Goal: Task Accomplishment & Management: Manage account settings

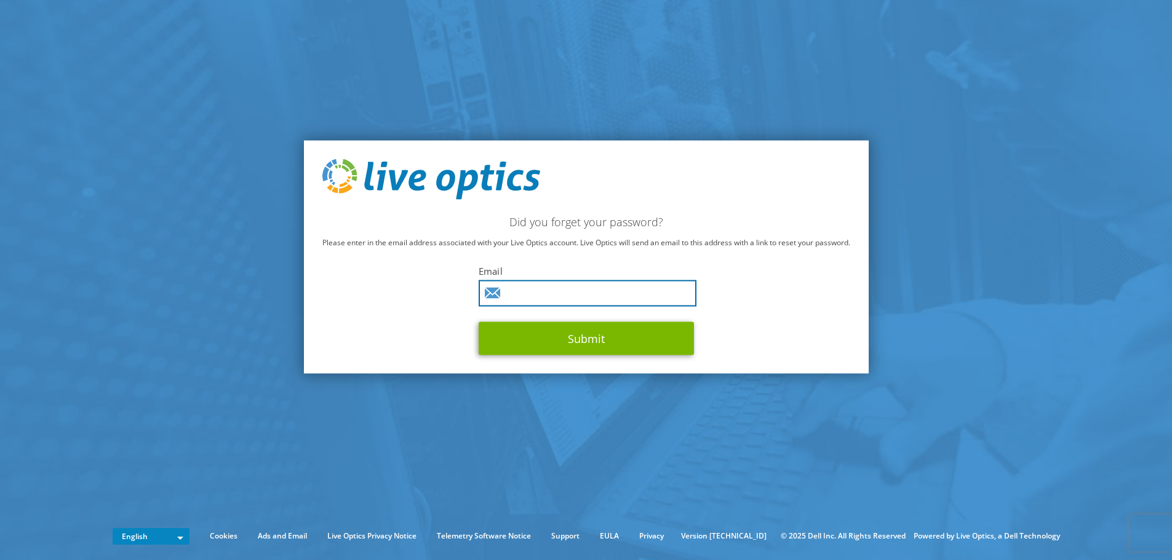
click at [534, 296] on input "text" at bounding box center [588, 293] width 218 height 26
type input "jdrenthe@maine207.org"
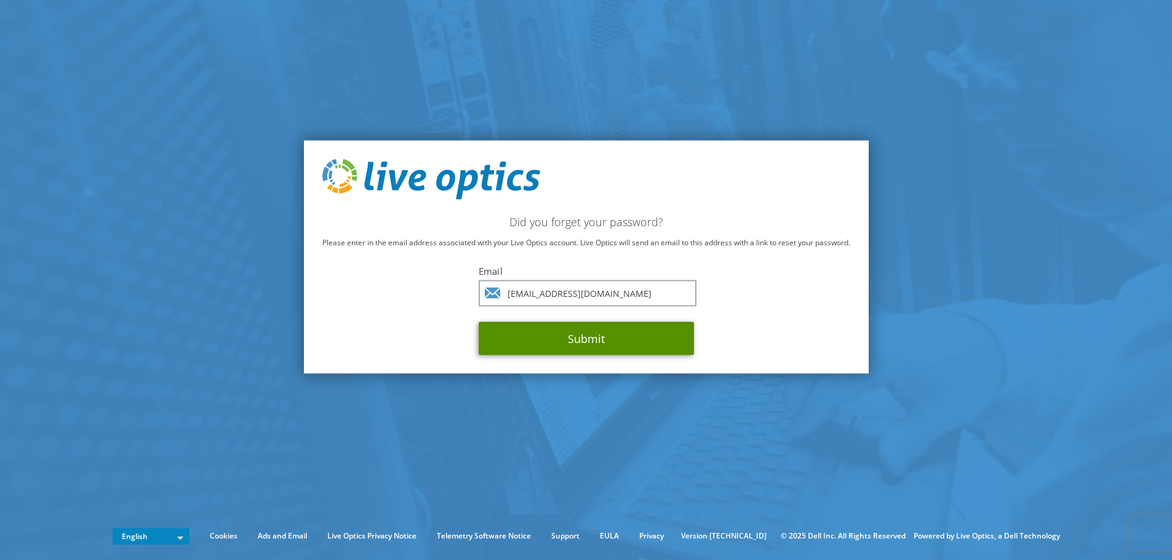
click at [577, 343] on button "Submit" at bounding box center [586, 338] width 215 height 33
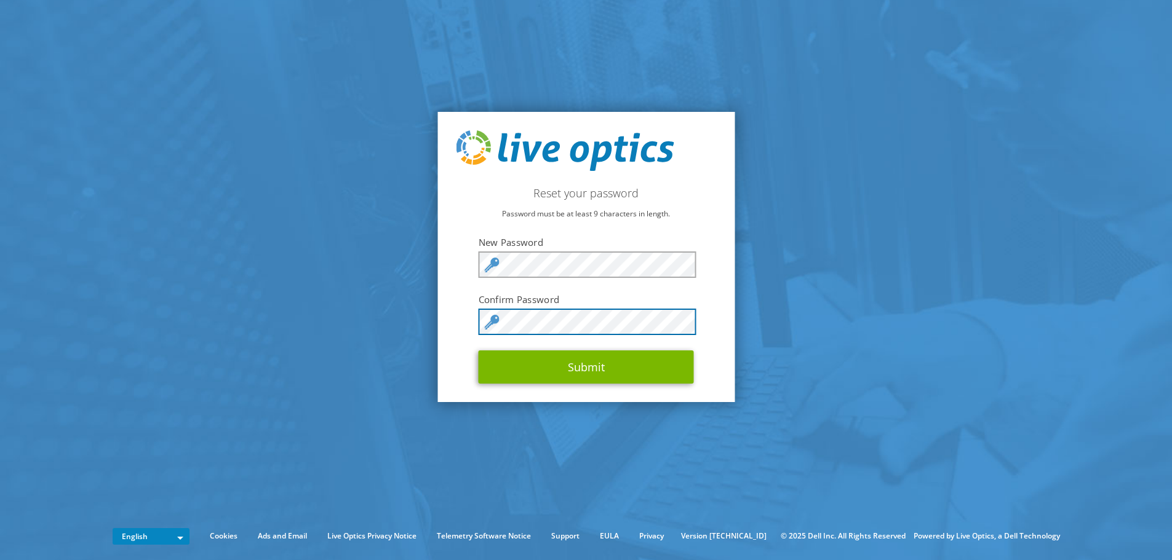
click at [479, 351] on button "Submit" at bounding box center [586, 367] width 215 height 33
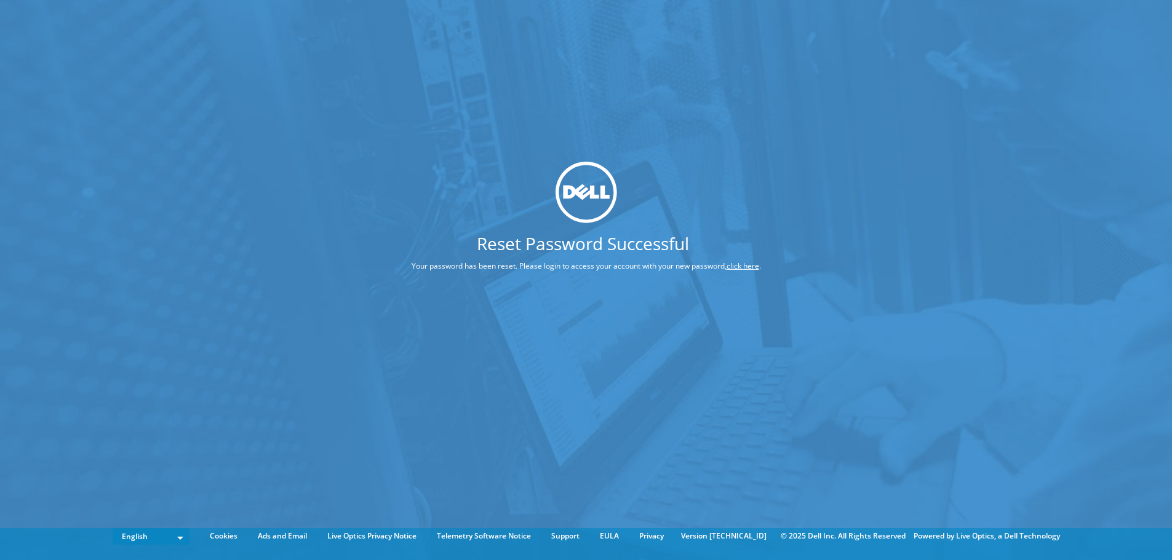
click at [326, 198] on div "Reset Password Successful Your password has been reset. Please login to access …" at bounding box center [586, 261] width 1172 height 523
